Goal: Information Seeking & Learning: Learn about a topic

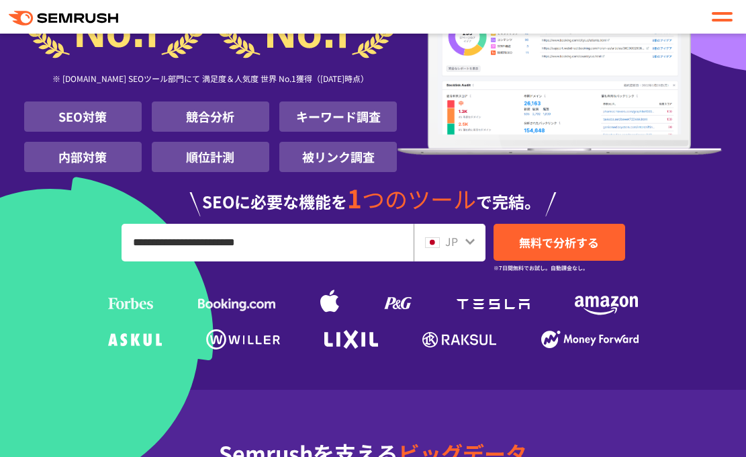
type input "**********"
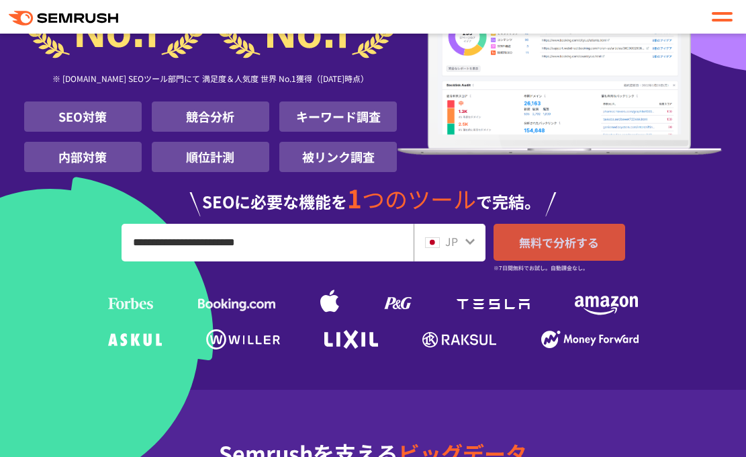
click at [548, 236] on span "無料で分析する" at bounding box center [559, 242] width 80 height 17
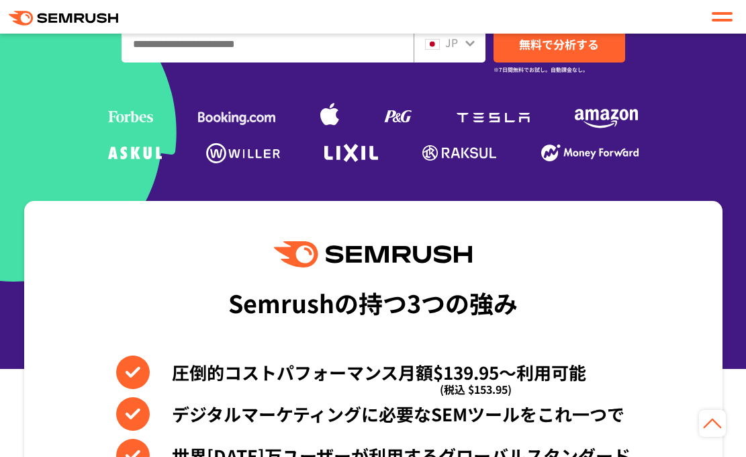
scroll to position [403, 0]
